Goal: Task Accomplishment & Management: Manage account settings

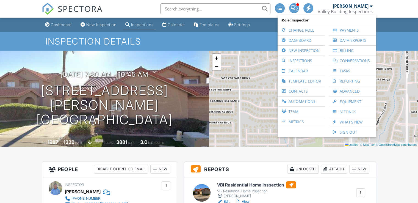
click at [293, 27] on link "Change Role" at bounding box center [301, 30] width 42 height 10
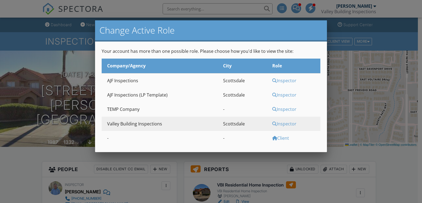
click at [278, 81] on div "Inspector" at bounding box center [295, 80] width 47 height 6
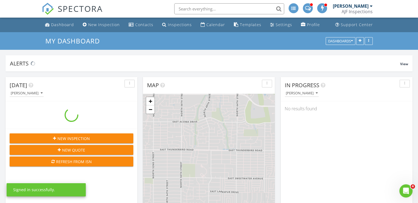
scroll to position [454, 426]
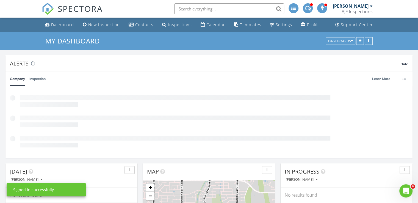
click at [210, 24] on div "Calendar" at bounding box center [215, 24] width 19 height 5
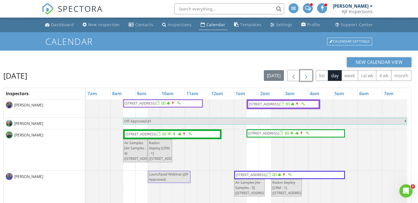
click at [308, 78] on span "button" at bounding box center [306, 75] width 7 height 7
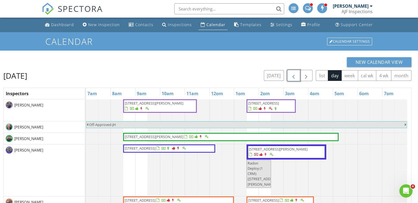
click at [292, 75] on span "button" at bounding box center [293, 75] width 7 height 7
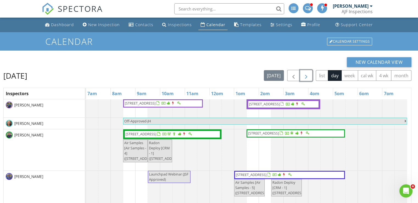
click at [309, 74] on span "button" at bounding box center [306, 75] width 7 height 7
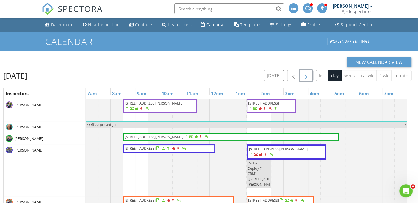
click at [304, 77] on span "button" at bounding box center [306, 75] width 7 height 7
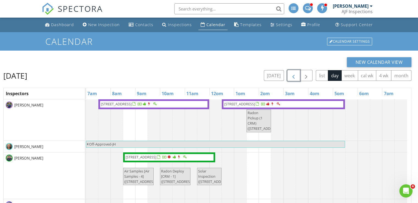
click at [294, 77] on span "button" at bounding box center [293, 75] width 7 height 7
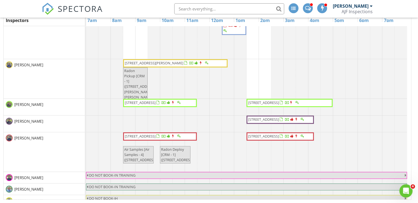
click at [86, 123] on div at bounding box center [86, 123] width 0 height 16
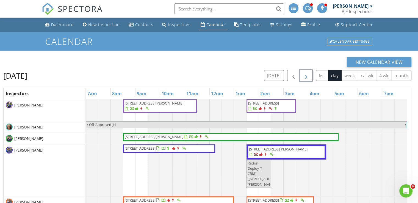
click at [308, 74] on span "button" at bounding box center [306, 75] width 7 height 7
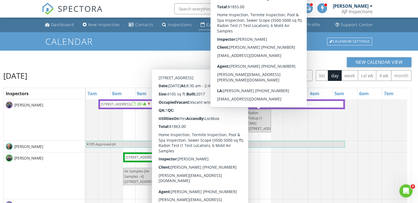
click at [186, 61] on div "New Calendar View" at bounding box center [207, 62] width 408 height 10
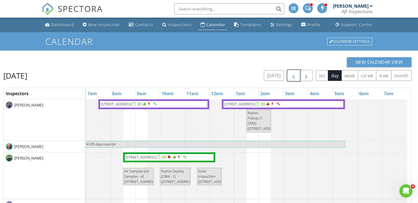
click at [292, 77] on span "button" at bounding box center [293, 75] width 7 height 7
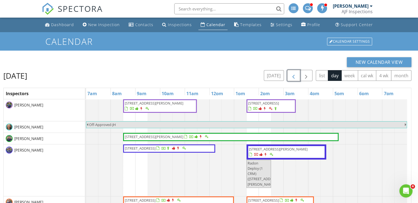
scroll to position [2, 0]
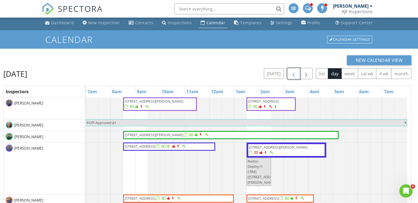
click at [135, 101] on span "4901 E Butler Dr (BINSR) , Paradise Valley 85253" at bounding box center [154, 101] width 59 height 5
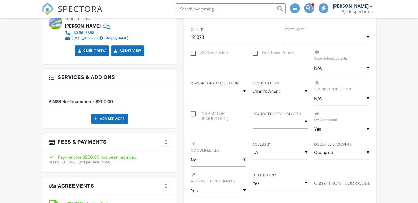
click at [337, 95] on input "N/A" at bounding box center [341, 98] width 55 height 13
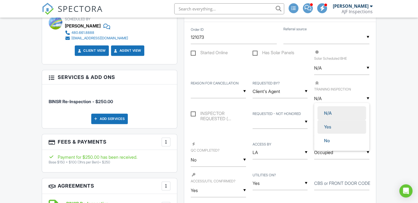
click at [328, 125] on span "Yes" at bounding box center [328, 127] width 16 height 14
type input "Yes"
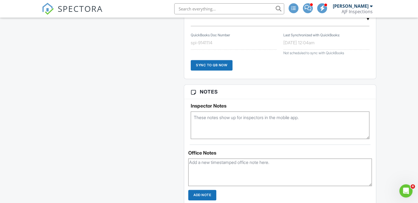
scroll to position [744, 0]
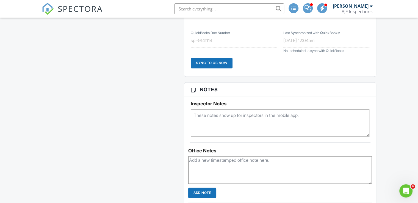
click at [229, 115] on textarea at bounding box center [280, 122] width 179 height 27
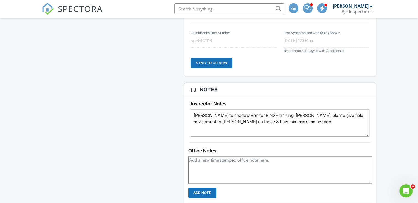
drag, startPoint x: 270, startPoint y: 120, endPoint x: 178, endPoint y: 114, distance: 92.8
click at [178, 114] on div "All emails and texts are disabled for this inspection! All emails and texts hav…" at bounding box center [208, 94] width 341 height 1355
type textarea "[PERSON_NAME] to shadow Ben for BINSR training. [PERSON_NAME], please give fiel…"
click at [194, 160] on textarea at bounding box center [280, 169] width 184 height 27
paste textarea "[PERSON_NAME] to shadow Ben for BINSR training. [PERSON_NAME], please give fiel…"
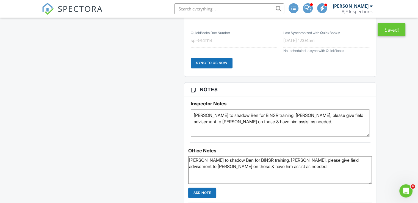
type textarea "[PERSON_NAME] to shadow Ben for BINSR training. [PERSON_NAME], please give fiel…"
click at [209, 191] on input "Add Note" at bounding box center [202, 192] width 28 height 10
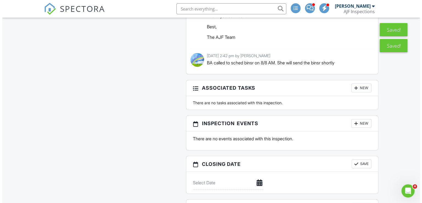
scroll to position [1302, 0]
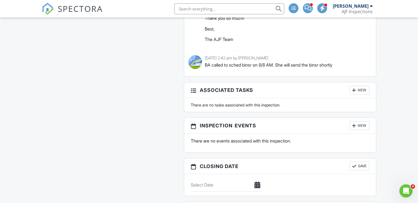
click at [361, 118] on h3 "Inspection Events New" at bounding box center [280, 126] width 192 height 16
click at [361, 121] on div "New" at bounding box center [359, 125] width 20 height 9
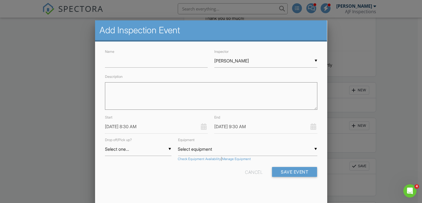
click at [266, 61] on input "[PERSON_NAME]" at bounding box center [265, 60] width 103 height 13
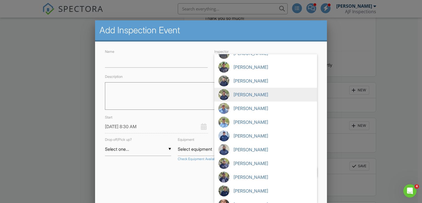
click at [259, 94] on span "[PERSON_NAME]" at bounding box center [265, 95] width 103 height 14
type input "[PERSON_NAME]"
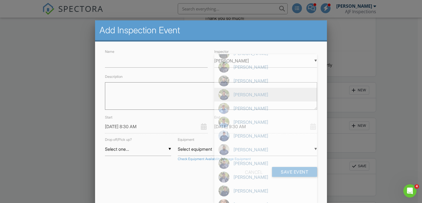
scroll to position [222, 0]
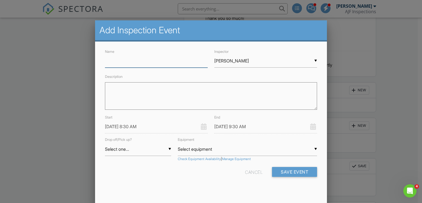
click at [157, 63] on input "Name" at bounding box center [156, 60] width 103 height 13
type input "Training inspection"
click at [159, 84] on textarea "Description" at bounding box center [211, 95] width 212 height 27
paste textarea "[PERSON_NAME] to shadow Ben for BINSR training. [PERSON_NAME], please give fiel…"
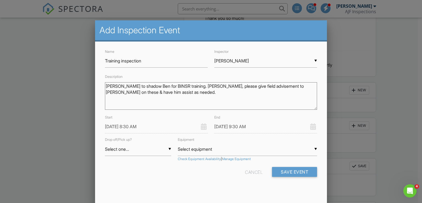
type textarea "[PERSON_NAME] to shadow Ben for BINSR training. [PERSON_NAME], please give fiel…"
click at [251, 126] on input "08/28/2025 9:30 AM" at bounding box center [265, 126] width 103 height 13
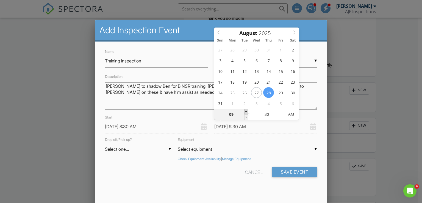
type input "08/28/2025 10:30 AM"
type input "10"
click at [245, 111] on span at bounding box center [246, 111] width 4 height 5
type input "08/28/2025 11:30 AM"
type input "11"
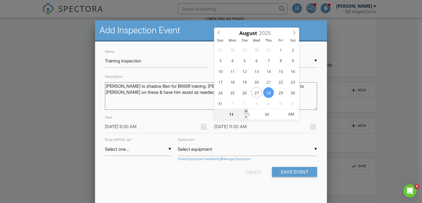
click at [245, 111] on span at bounding box center [246, 111] width 4 height 5
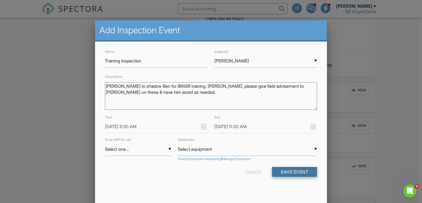
click at [286, 171] on button "Save Event" at bounding box center [294, 172] width 45 height 10
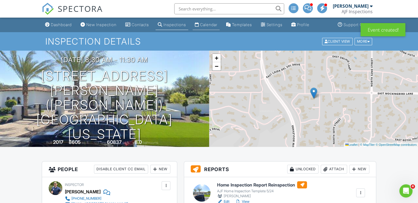
click at [217, 24] on div "Calendar" at bounding box center [208, 24] width 17 height 5
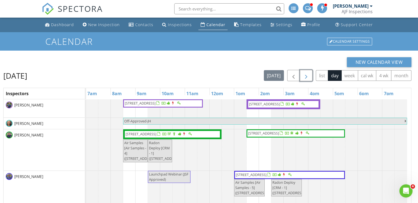
click at [305, 76] on span "button" at bounding box center [306, 75] width 7 height 7
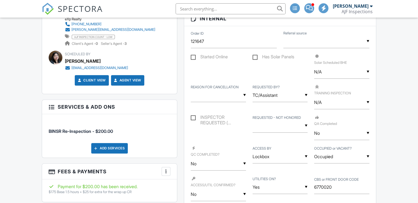
scroll to position [468, 0]
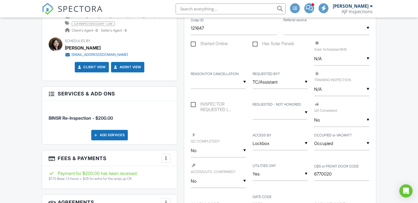
click at [341, 88] on input "N/A" at bounding box center [341, 88] width 55 height 13
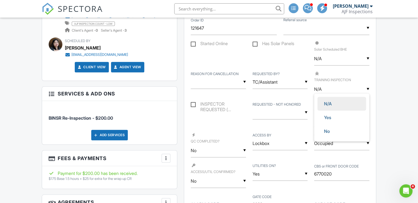
scroll to position [0, 0]
click at [323, 115] on span "Yes" at bounding box center [328, 117] width 16 height 14
type input "Yes"
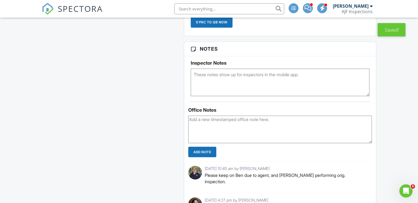
scroll to position [911, 0]
click at [224, 74] on textarea at bounding box center [280, 81] width 179 height 27
paste textarea "Eric to shadow Ben for BINSR training. Ben, please give field advisement to Eri…"
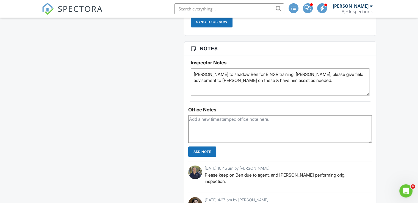
type textarea "Eric to shadow Ben for BINSR training. Ben, please give field advisement to Eri…"
click at [217, 115] on textarea at bounding box center [280, 128] width 184 height 27
paste textarea "Eric to shadow Ben for BINSR training. Ben, please give field advisement to Eri…"
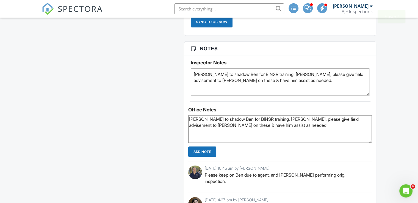
type textarea "Eric to shadow Ben for BINSR training. Ben, please give field advisement to Eri…"
click at [206, 151] on input "Add Note" at bounding box center [202, 151] width 28 height 10
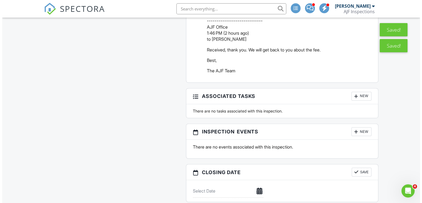
scroll to position [1377, 0]
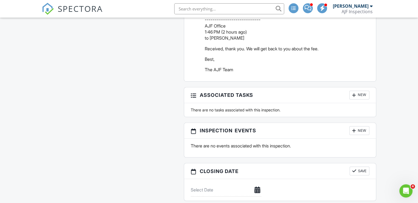
click at [358, 126] on div "New" at bounding box center [359, 130] width 20 height 9
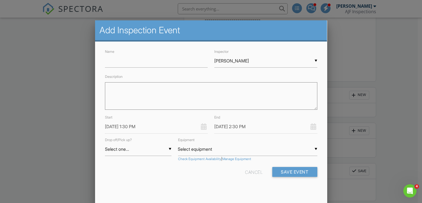
click at [260, 62] on div "▼ Ben Schwartz Ben Schwartz Kurtis Nelson Eric Werner Tyler Wolfe Claudie Ramir…" at bounding box center [265, 60] width 103 height 13
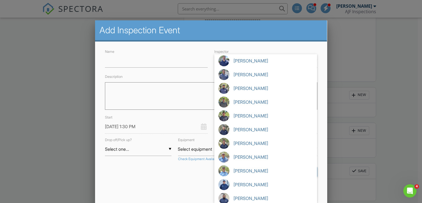
scroll to position [152, 0]
click at [244, 142] on span "Eric Christman" at bounding box center [265, 143] width 103 height 14
type input "Eric Christman"
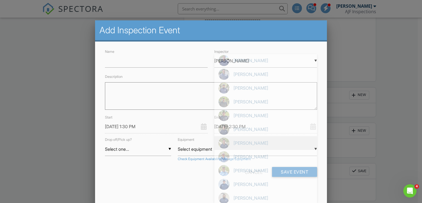
scroll to position [222, 0]
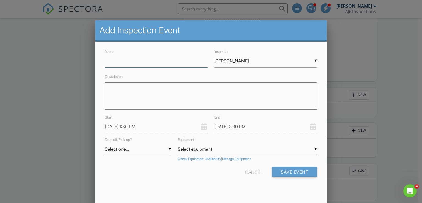
click at [156, 61] on input "Name" at bounding box center [156, 60] width 103 height 13
type input "Training inspection"
click at [144, 92] on textarea "Description" at bounding box center [211, 95] width 212 height 27
paste textarea "Eric to shadow Ben for BINSR training. Ben, please give field advisement to Eri…"
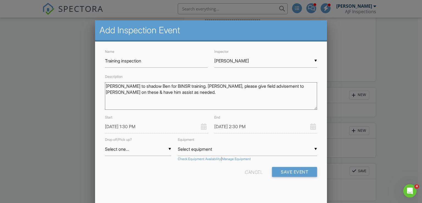
type textarea "Eric to shadow Ben for BINSR training. Ben, please give field advisement to Eri…"
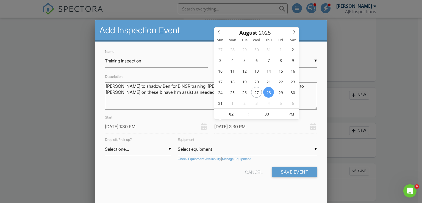
click at [259, 128] on input "08/28/2025 2:30 PM" at bounding box center [265, 126] width 103 height 13
type input "03"
type input "08/28/2025 3:30 PM"
click at [246, 111] on span at bounding box center [246, 111] width 4 height 5
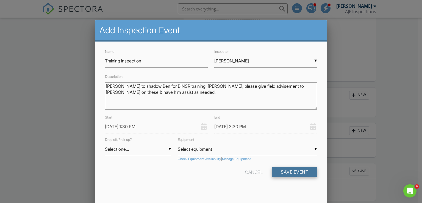
click at [294, 171] on button "Save Event" at bounding box center [294, 172] width 45 height 10
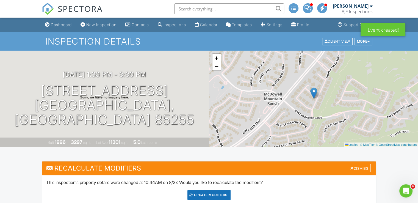
click at [217, 23] on div "Calendar" at bounding box center [208, 24] width 17 height 5
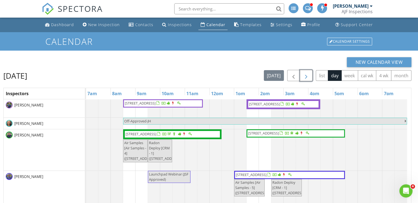
click at [305, 76] on span "button" at bounding box center [306, 75] width 7 height 7
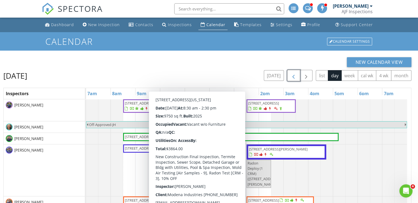
click at [291, 74] on span "button" at bounding box center [293, 75] width 7 height 7
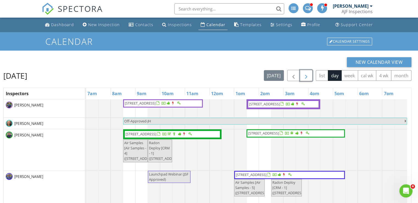
click at [308, 74] on span "button" at bounding box center [306, 75] width 7 height 7
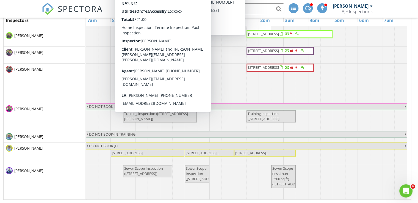
click at [46, 88] on div "[PERSON_NAME]" at bounding box center [44, 82] width 81 height 39
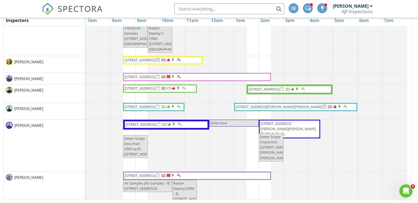
scroll to position [111, 0]
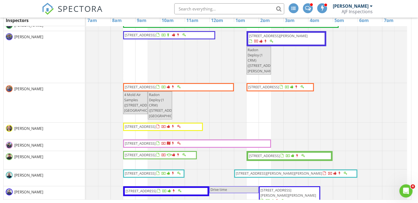
click at [156, 36] on span "216 E Harmont Dr , Phoenix 85020" at bounding box center [140, 34] width 31 height 5
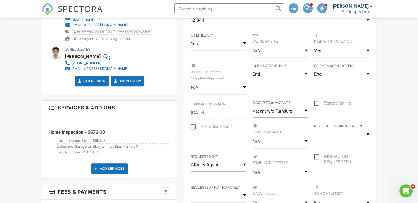
scroll to position [332, 0]
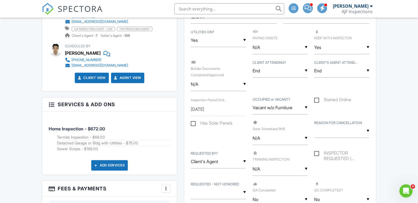
click at [268, 168] on input "N/A" at bounding box center [280, 168] width 55 height 13
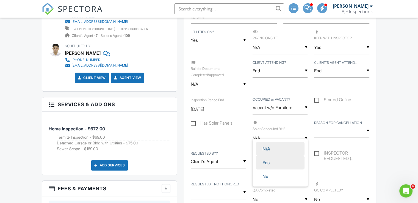
click at [269, 162] on span "Yes" at bounding box center [266, 163] width 16 height 14
type input "Yes"
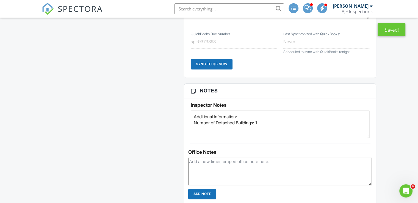
scroll to position [735, 0]
drag, startPoint x: 267, startPoint y: 123, endPoint x: 175, endPoint y: 110, distance: 93.5
click at [175, 110] on div "All emails and texts are disabled for this inspection! All emails and texts hav…" at bounding box center [208, 3] width 341 height 1155
click at [272, 121] on textarea "Additional Information: Number of Detached Buildings: 1" at bounding box center [280, 123] width 179 height 27
click at [193, 116] on textarea "Additional Information: Number of Detached Buildings: 1" at bounding box center [280, 123] width 179 height 27
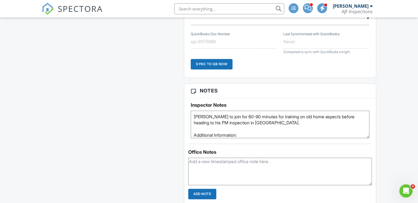
drag, startPoint x: 255, startPoint y: 120, endPoint x: 168, endPoint y: 114, distance: 87.4
click at [168, 114] on div "All emails and texts are disabled for this inspection! All emails and texts hav…" at bounding box center [208, 3] width 341 height 1155
type textarea "Cesar to join for 60-90 minutes for training on old home aspects before heading…"
click at [201, 190] on input "Add Note" at bounding box center [202, 193] width 28 height 10
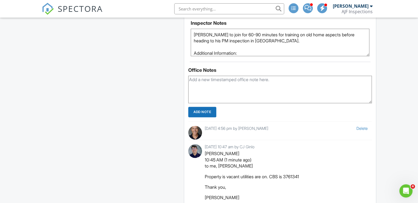
scroll to position [817, 0]
click at [214, 86] on textarea at bounding box center [280, 89] width 184 height 27
paste textarea "Cesar to join for 60-90 minutes for training on old home aspects before heading…"
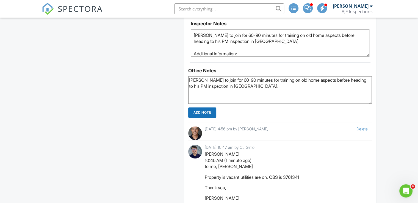
type textarea "Cesar to join for 60-90 minutes for training on old home aspects before heading…"
click at [361, 126] on link "Delete" at bounding box center [361, 128] width 11 height 5
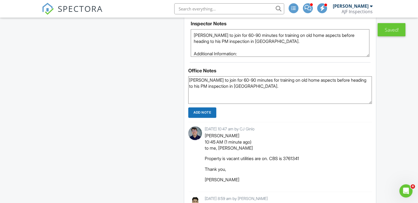
click at [204, 112] on input "Add Note" at bounding box center [202, 112] width 28 height 10
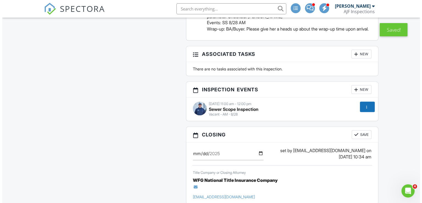
scroll to position [1095, 0]
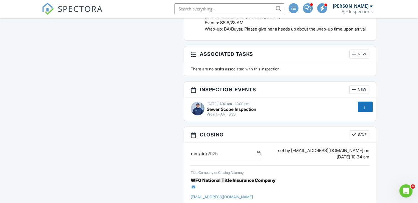
click at [358, 93] on div "New" at bounding box center [359, 89] width 20 height 9
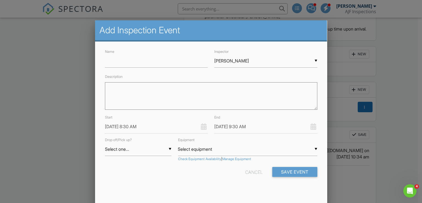
click at [228, 66] on div "▼ Ben Schwartz Ben Schwartz Kurtis Nelson Eric Werner Tyler Wolfe Claudie Ramir…" at bounding box center [265, 60] width 103 height 13
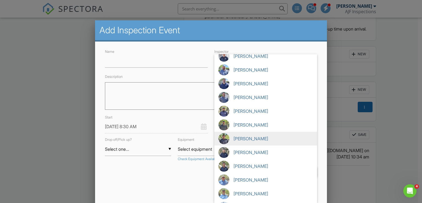
click at [236, 137] on span "Cesar Rodriguez" at bounding box center [265, 139] width 103 height 14
type input "Cesar Rodriguez"
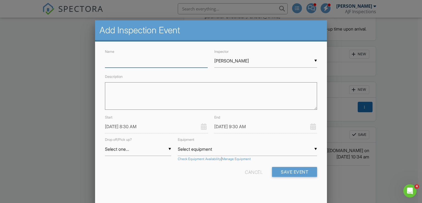
click at [134, 63] on input "Name" at bounding box center [156, 60] width 103 height 13
type input "Training inspection"
click at [126, 90] on textarea "Description" at bounding box center [211, 95] width 212 height 27
paste textarea "Cesar to join for 60-90 minutes for training on old home aspects before heading…"
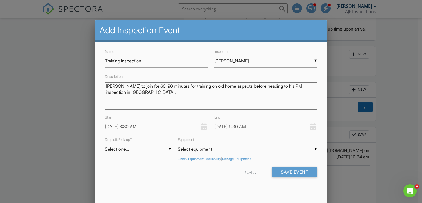
type textarea "Cesar to join for 60-90 minutes for training on old home aspects before heading…"
click at [142, 129] on input "08/28/2025 8:30 AM" at bounding box center [156, 126] width 103 height 13
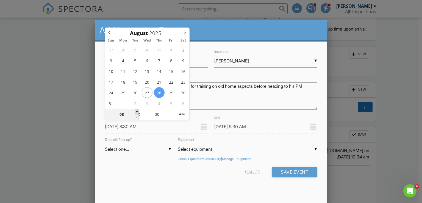
type input "09"
type input "08/28/2025 9:30 AM"
click at [136, 110] on span at bounding box center [137, 111] width 4 height 5
type input "10"
type input "08/28/2025 10:30 AM"
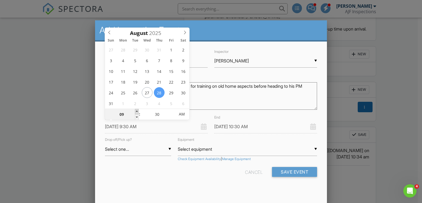
type input "10"
type input "08/28/2025 10:30 AM"
click at [136, 110] on span at bounding box center [137, 111] width 4 height 5
type input "11"
type input "08/28/2025 11:30 AM"
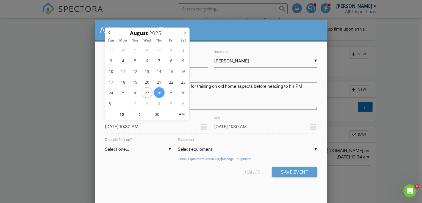
click at [264, 129] on input "08/28/2025 11:30 AM" at bounding box center [265, 126] width 103 height 13
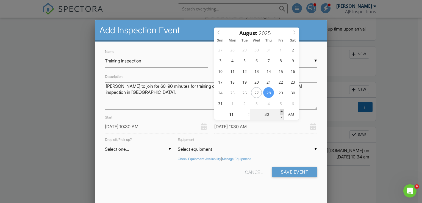
type input "35"
type input "08/28/2025 11:35 AM"
click at [281, 110] on span at bounding box center [282, 111] width 4 height 5
type input "40"
type input "08/28/2025 11:40 AM"
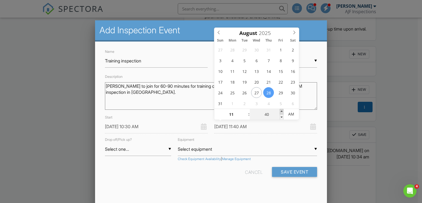
click at [281, 110] on span at bounding box center [282, 111] width 4 height 5
type input "45"
type input "08/28/2025 11:45 AM"
click at [281, 110] on span at bounding box center [282, 111] width 4 height 5
type input "50"
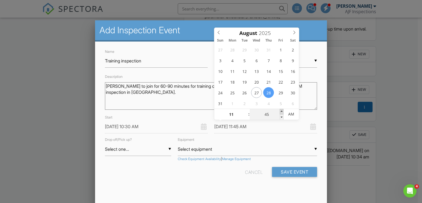
type input "08/28/2025 11:50 AM"
click at [281, 110] on span at bounding box center [282, 111] width 4 height 5
type input "55"
type input "08/28/2025 11:55 AM"
click at [281, 110] on span at bounding box center [282, 111] width 4 height 5
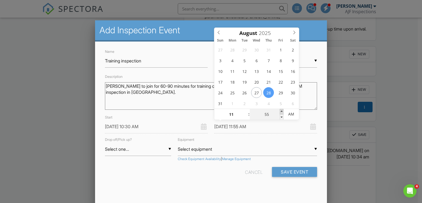
type input "12"
type input "00"
type input "08/28/2025 12:00 PM"
click at [281, 110] on span at bounding box center [282, 111] width 4 height 5
click at [283, 175] on button "Save Event" at bounding box center [294, 172] width 45 height 10
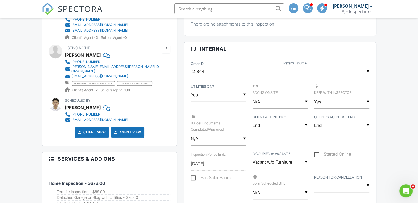
scroll to position [278, 0]
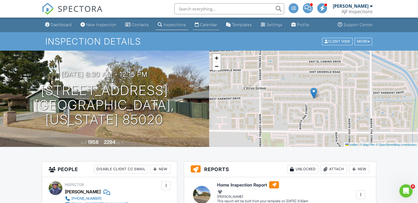
click at [217, 23] on div "Calendar" at bounding box center [208, 24] width 17 height 5
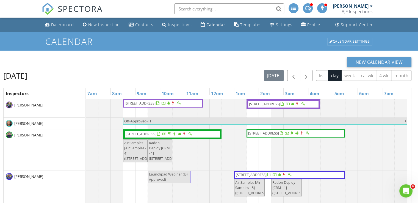
click at [357, 10] on div "AJF Inspections" at bounding box center [357, 11] width 31 height 5
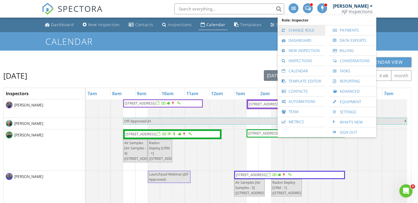
click at [307, 31] on link "Change Role" at bounding box center [301, 30] width 42 height 10
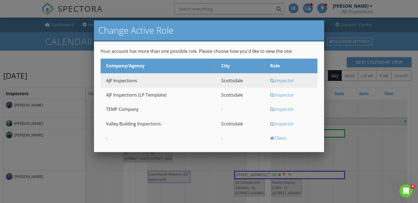
click at [280, 123] on div "Inspector" at bounding box center [293, 124] width 46 height 6
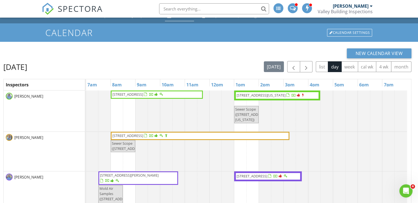
scroll to position [4, 0]
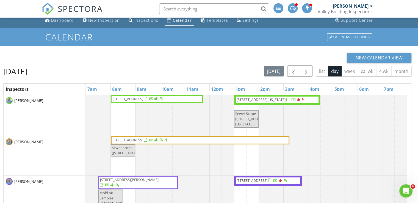
click at [267, 181] on span "[STREET_ADDRESS]" at bounding box center [252, 180] width 31 height 5
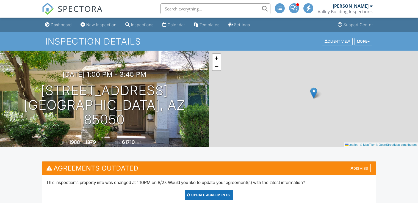
scroll to position [119, 0]
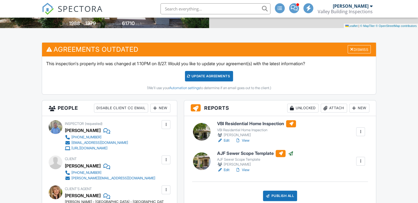
click at [246, 140] on link "View" at bounding box center [242, 140] width 14 height 5
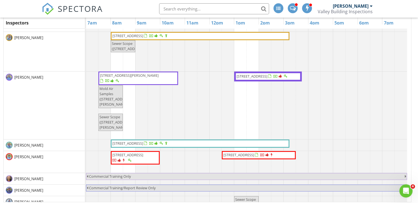
scroll to position [71, 0]
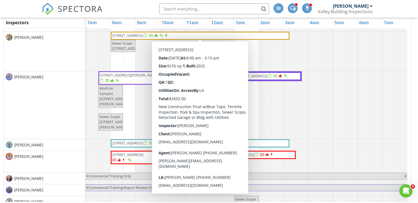
click at [238, 35] on span "[STREET_ADDRESS]" at bounding box center [200, 35] width 176 height 5
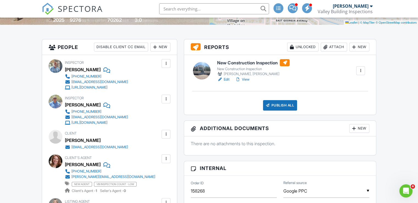
scroll to position [122, 0]
click at [247, 78] on link "View" at bounding box center [242, 79] width 14 height 5
